Goal: Task Accomplishment & Management: Use online tool/utility

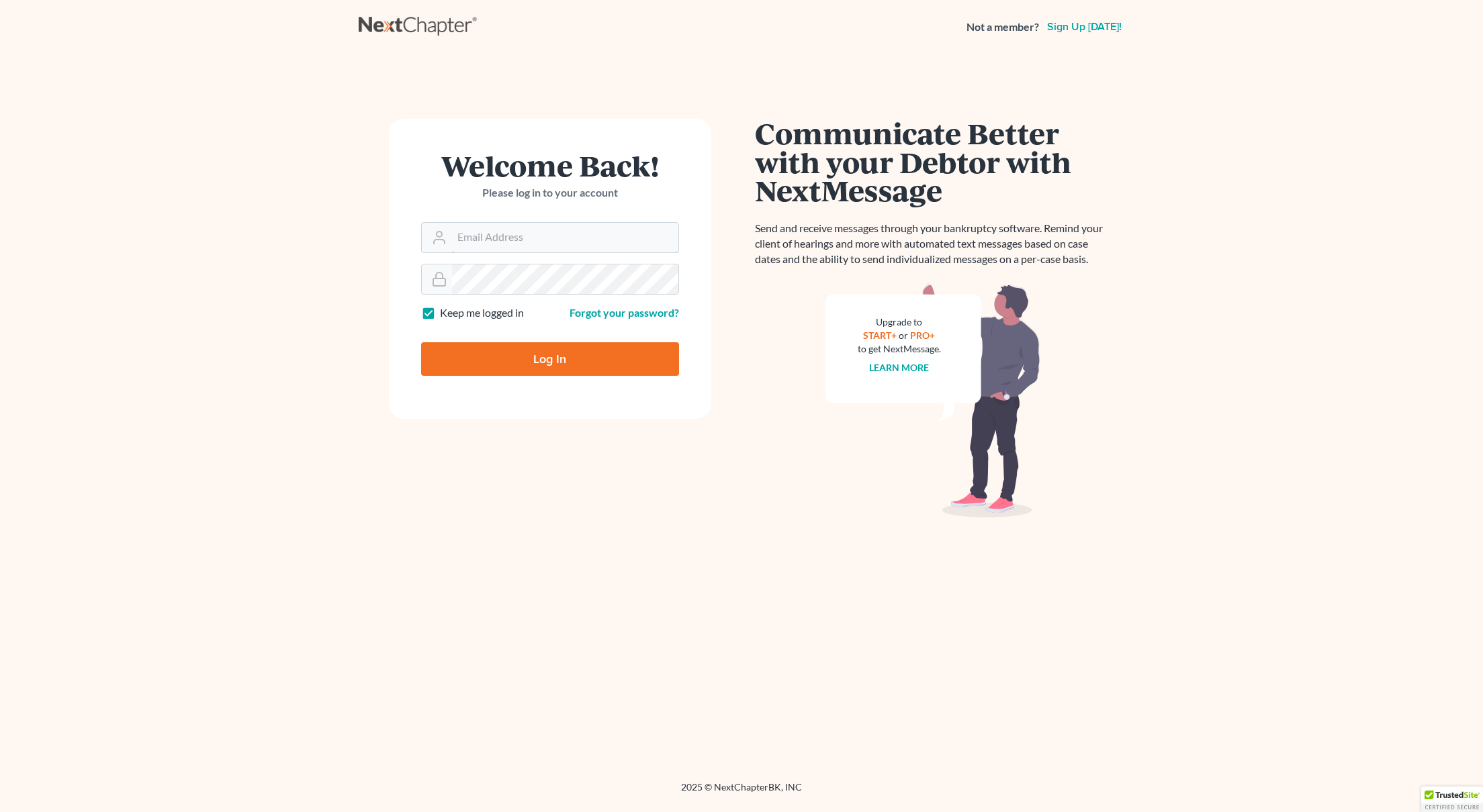
type input "[EMAIL_ADDRESS][DOMAIN_NAME]"
click at [519, 357] on input "Log In" at bounding box center [550, 359] width 258 height 34
type input "Thinking..."
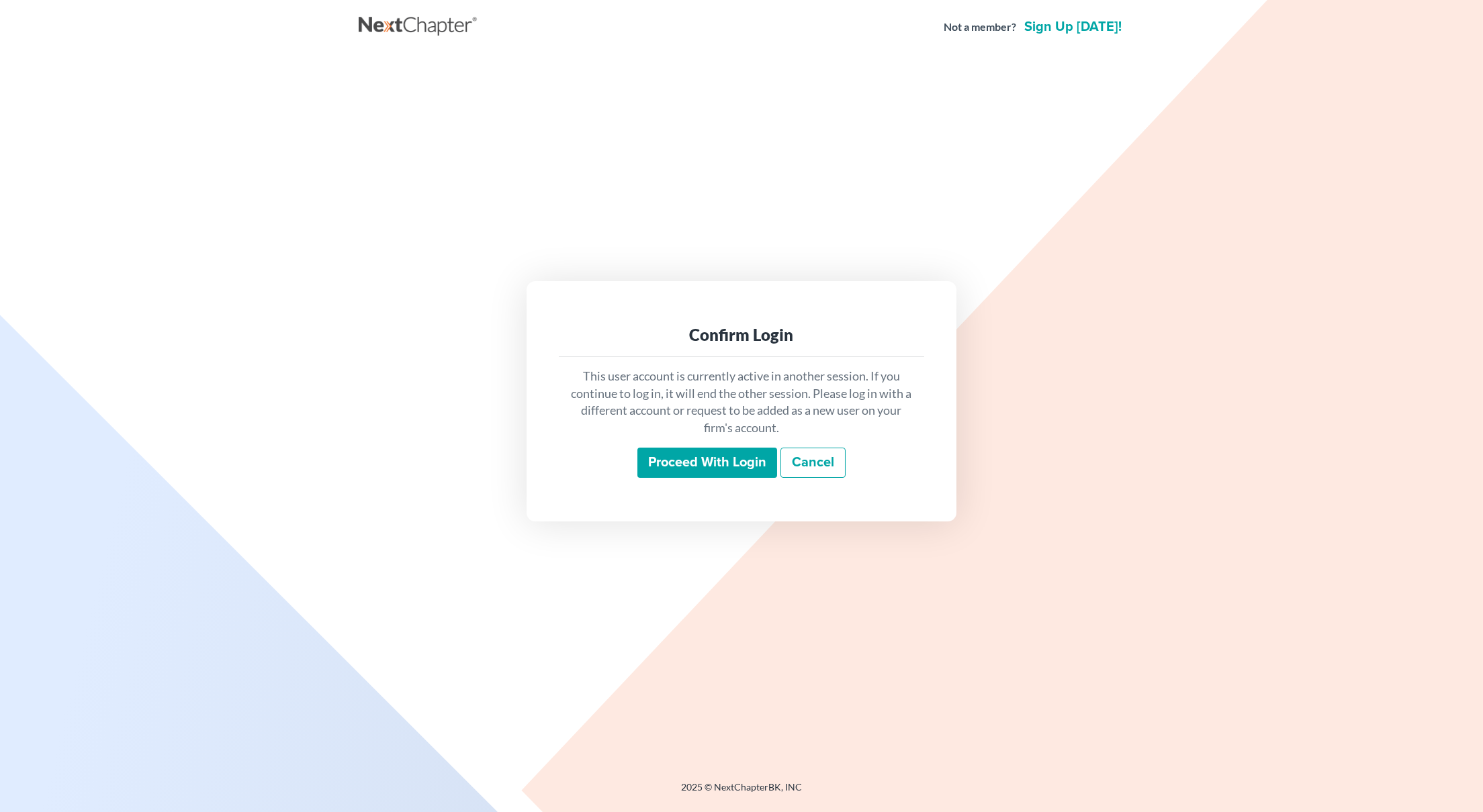
click at [732, 460] on input "Proceed with login" at bounding box center [707, 463] width 140 height 31
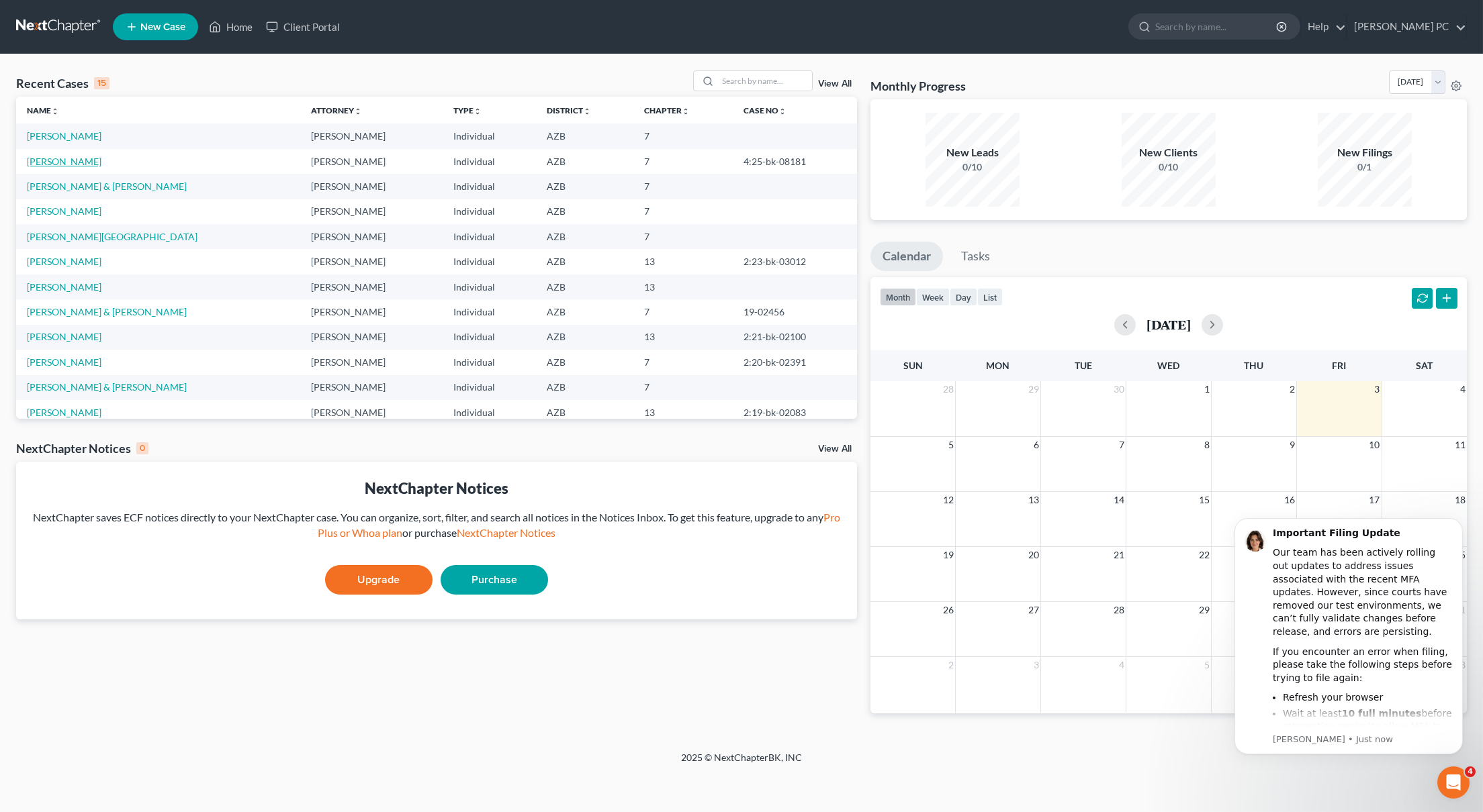
click at [49, 159] on link "Kost, William" at bounding box center [64, 161] width 75 height 12
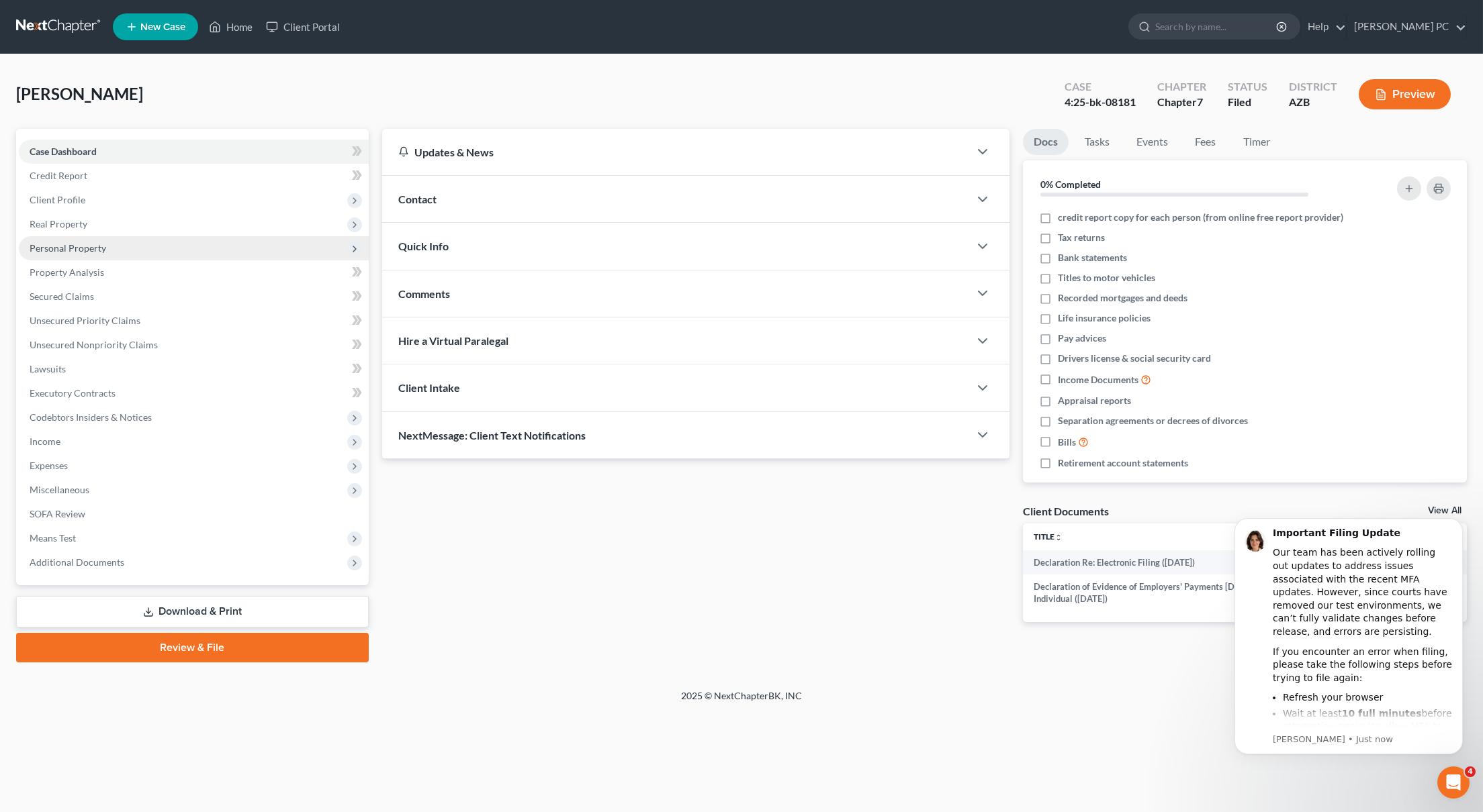
click at [100, 246] on span "Personal Property" at bounding box center [67, 248] width 77 height 12
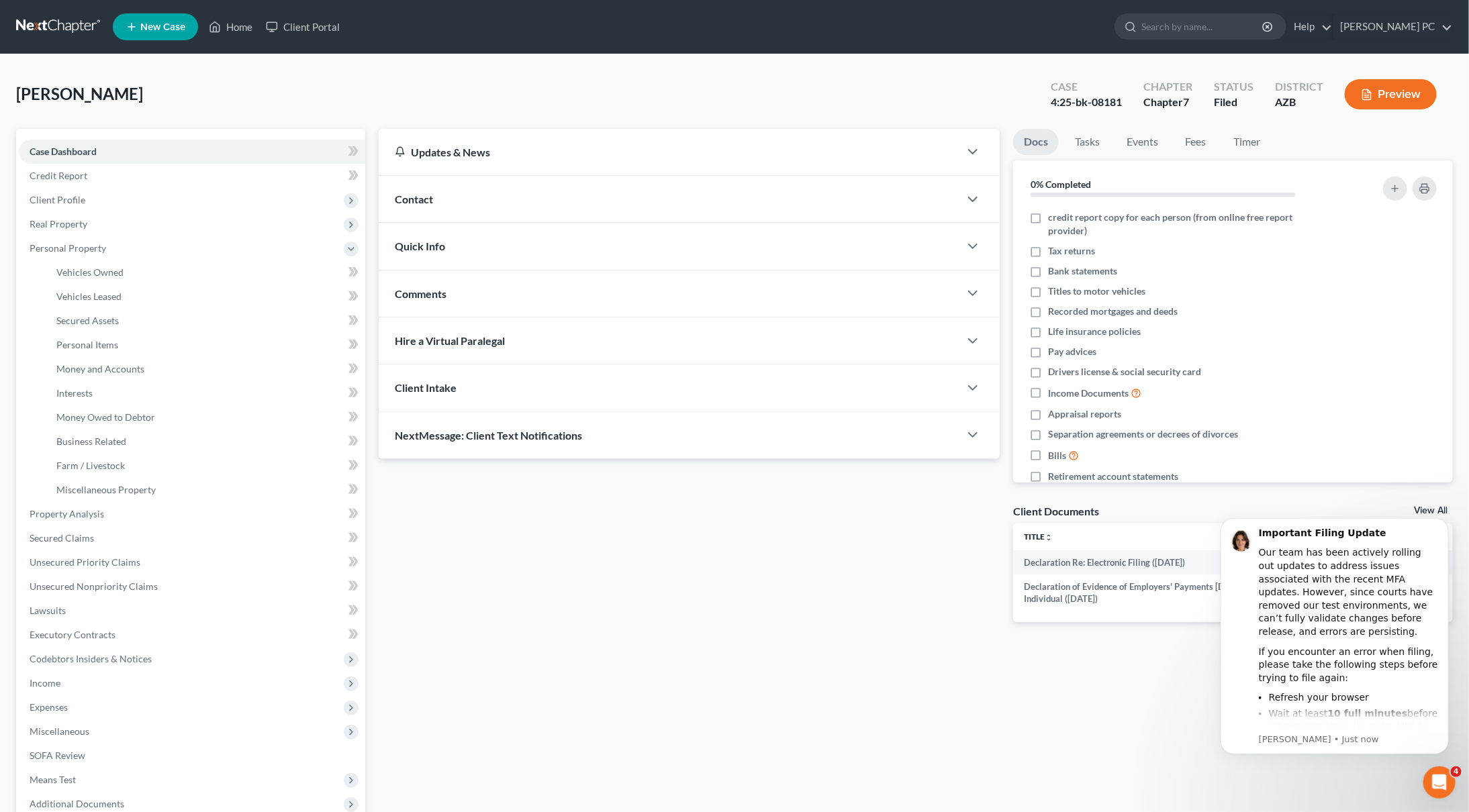
click at [1400, 97] on button "Preview" at bounding box center [1391, 94] width 92 height 30
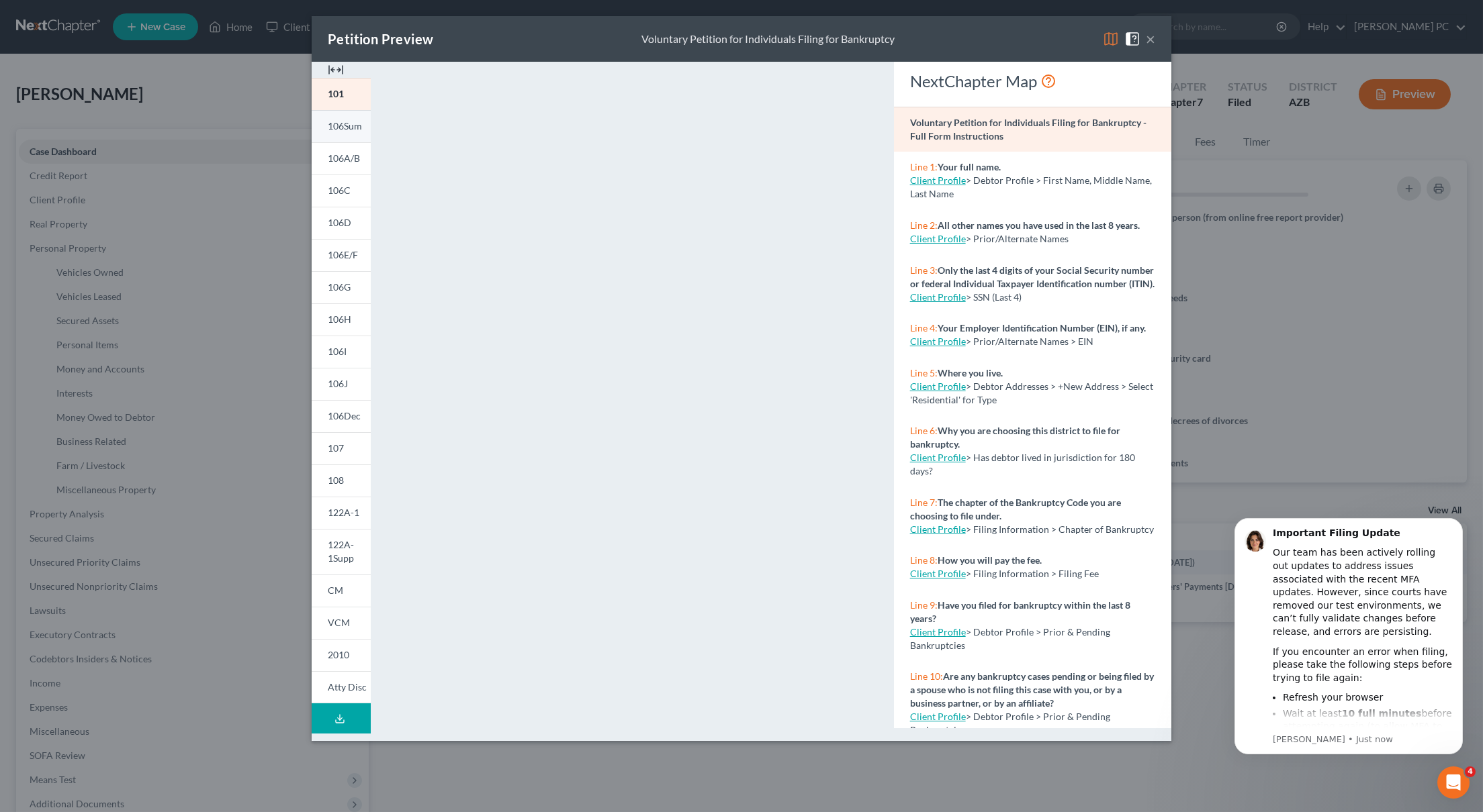
click at [345, 130] on span "106Sum" at bounding box center [345, 126] width 35 height 12
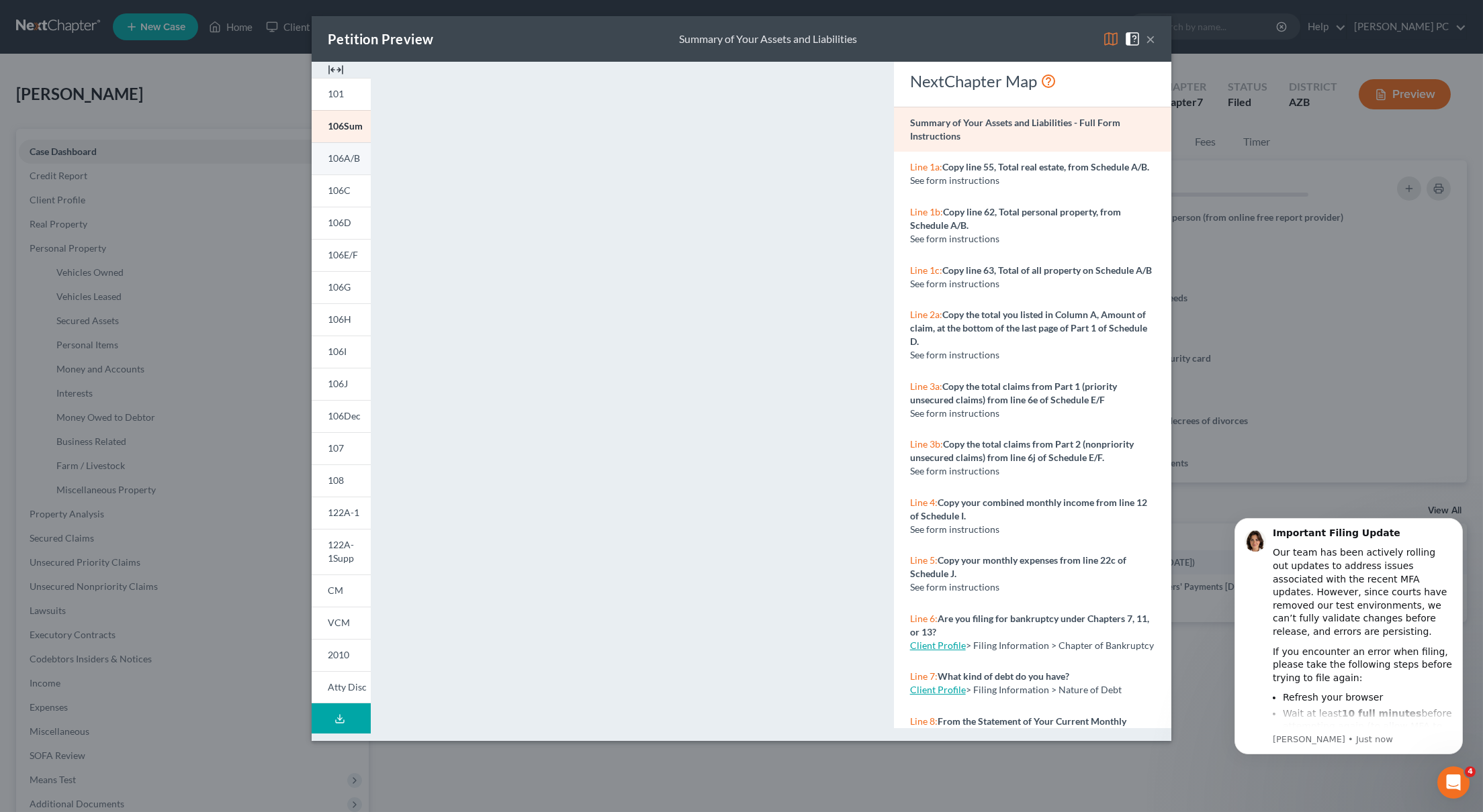
click at [344, 165] on link "106A/B" at bounding box center [342, 158] width 59 height 32
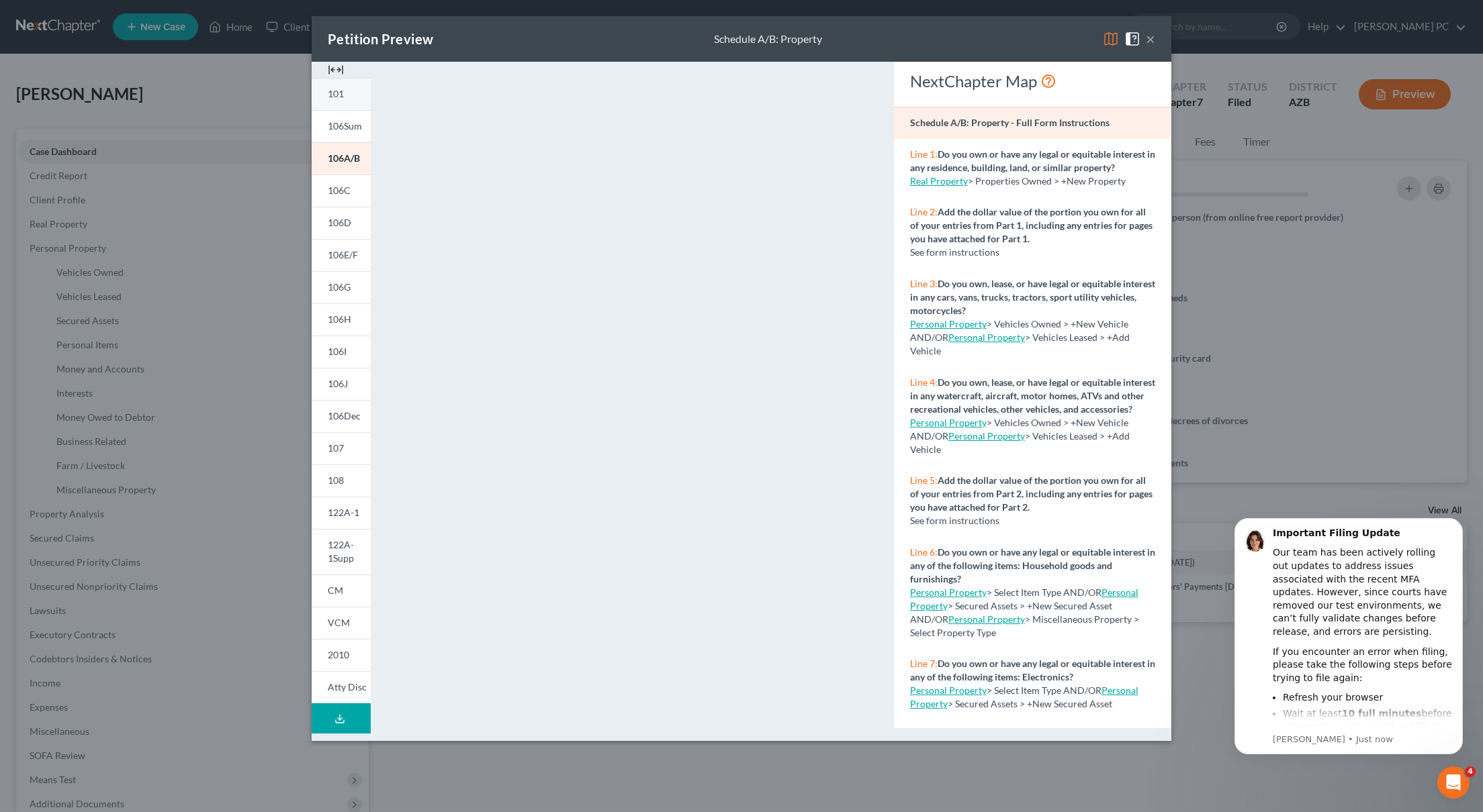
click at [344, 94] on link "101" at bounding box center [342, 94] width 59 height 32
